Goal: Find specific page/section: Find specific page/section

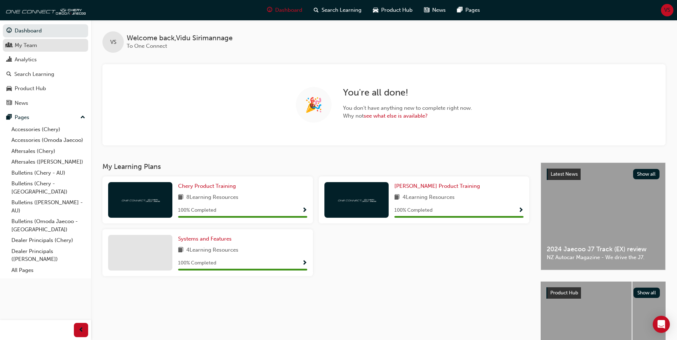
click at [29, 47] on div "My Team" at bounding box center [26, 45] width 22 height 8
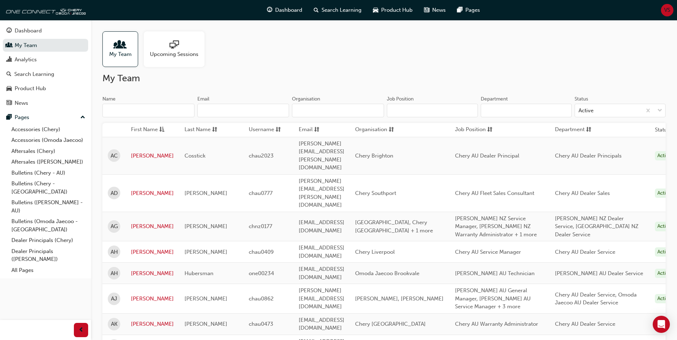
click at [329, 110] on input "Organisation" at bounding box center [338, 111] width 92 height 14
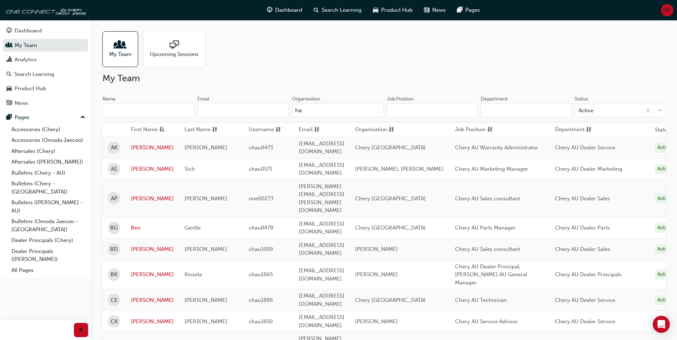
type input "h"
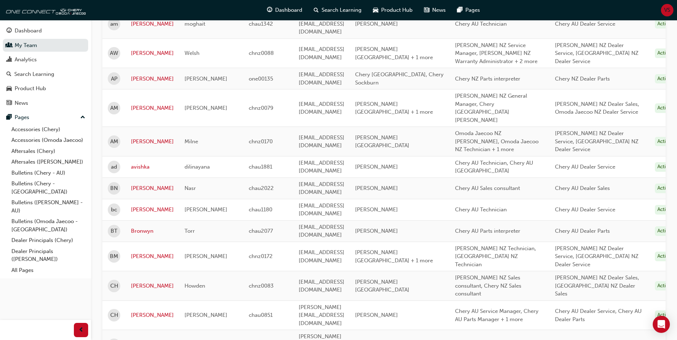
scroll to position [178, 0]
type input "chu"
click at [133, 163] on link "avishka" at bounding box center [152, 167] width 43 height 8
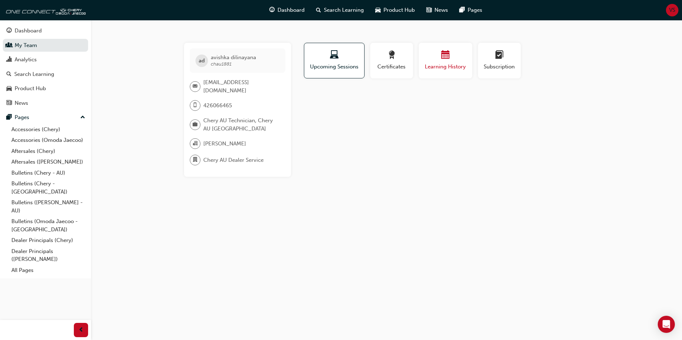
click at [447, 60] on span "calendar-icon" at bounding box center [445, 56] width 9 height 10
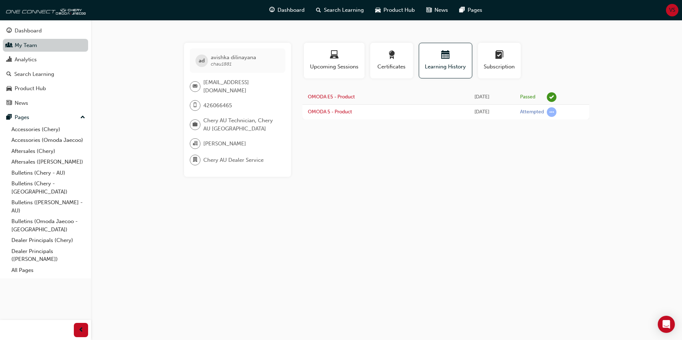
click at [32, 49] on link "My Team" at bounding box center [45, 45] width 85 height 13
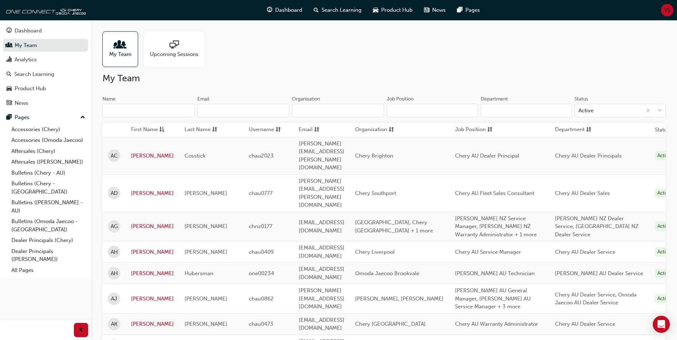
click at [318, 108] on input "Organisation" at bounding box center [338, 111] width 92 height 14
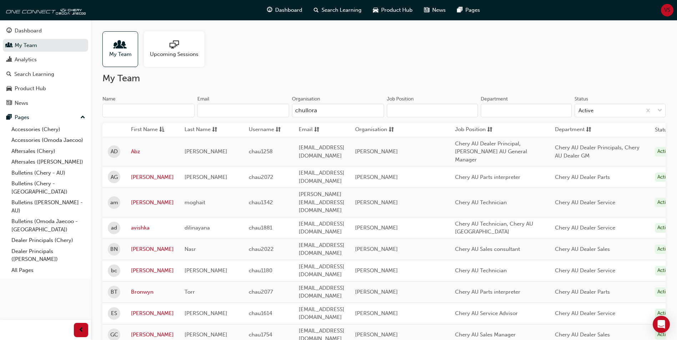
type input "chullor"
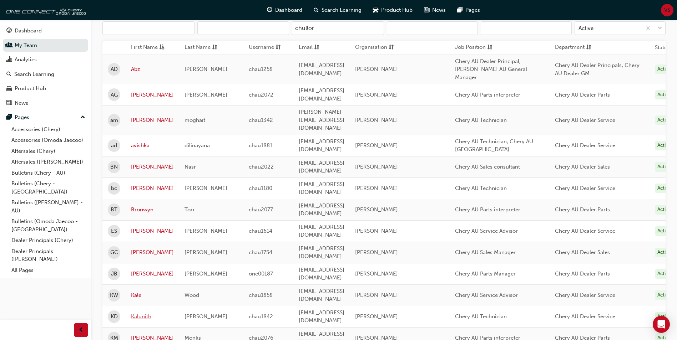
scroll to position [178, 0]
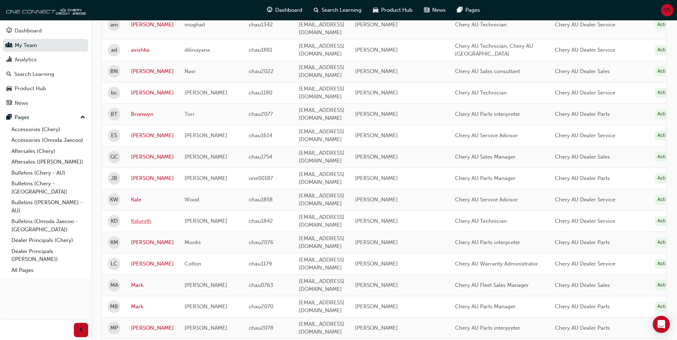
click at [139, 217] on link "Kalunith" at bounding box center [152, 221] width 43 height 8
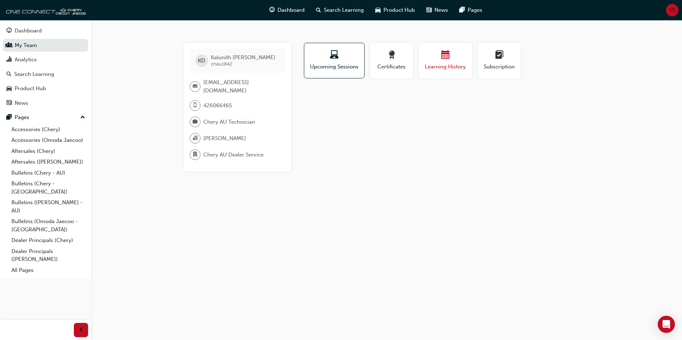
click at [435, 64] on span "Learning History" at bounding box center [445, 67] width 43 height 8
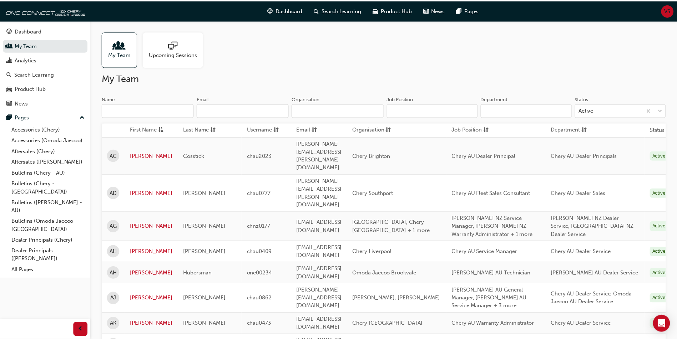
scroll to position [178, 0]
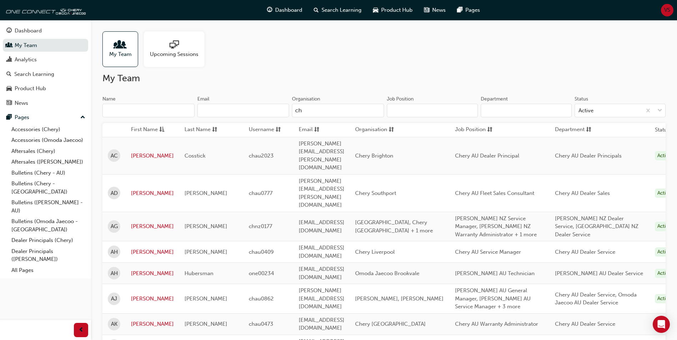
type input "chu"
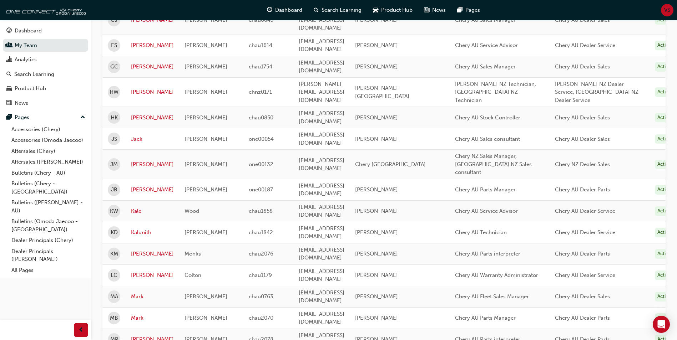
scroll to position [606, 0]
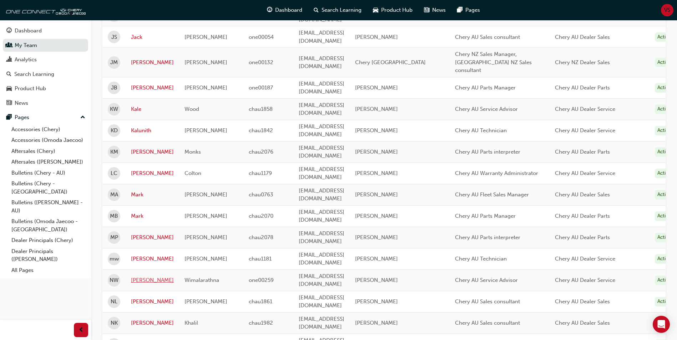
click at [137, 276] on link "[PERSON_NAME]" at bounding box center [152, 280] width 43 height 8
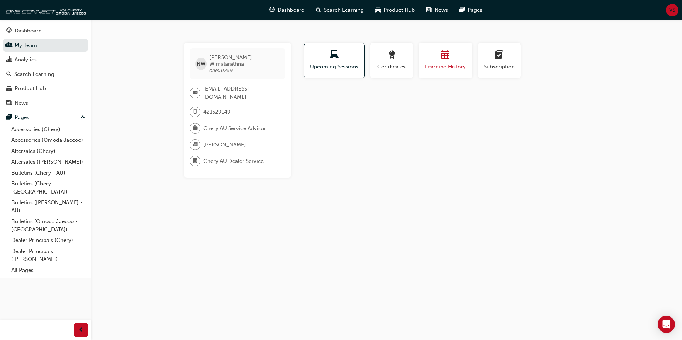
click at [455, 60] on div "button" at bounding box center [445, 56] width 43 height 11
